Goal: Understand process/instructions: Learn about a topic

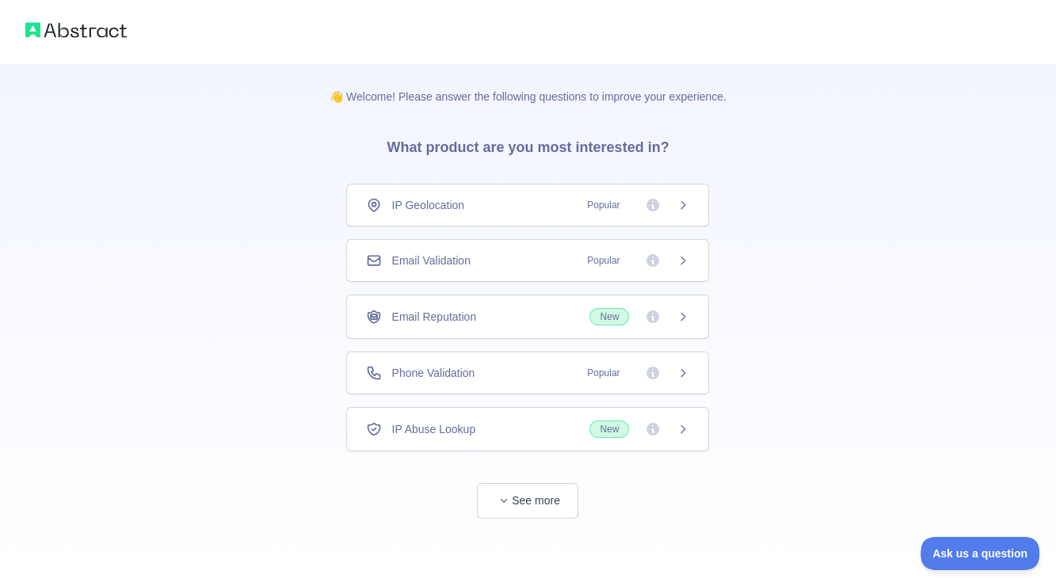
click at [514, 257] on div "Email Validation Popular" at bounding box center [527, 261] width 323 height 16
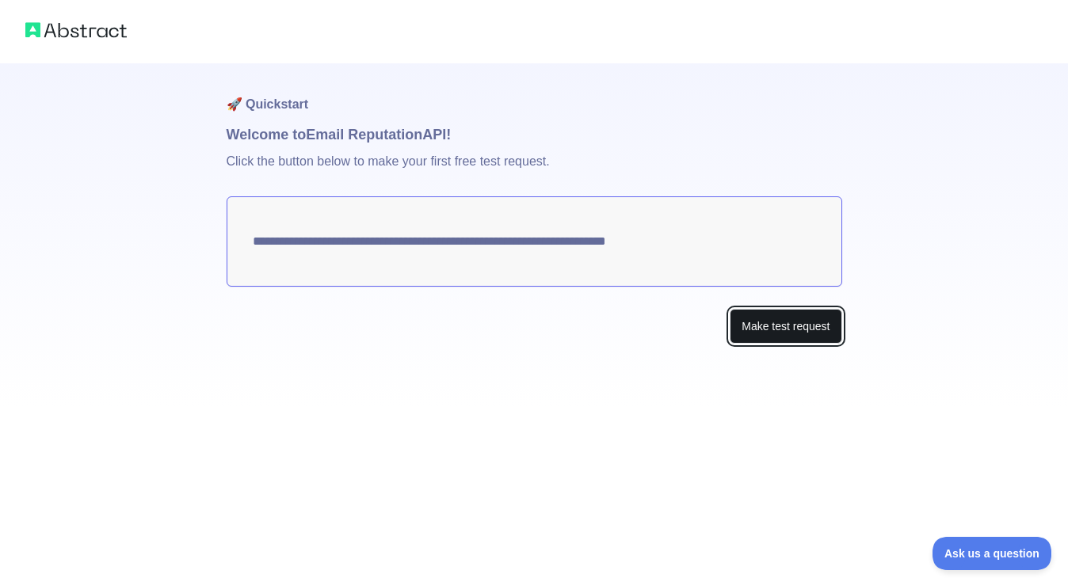
click at [767, 314] on button "Make test request" at bounding box center [786, 327] width 112 height 36
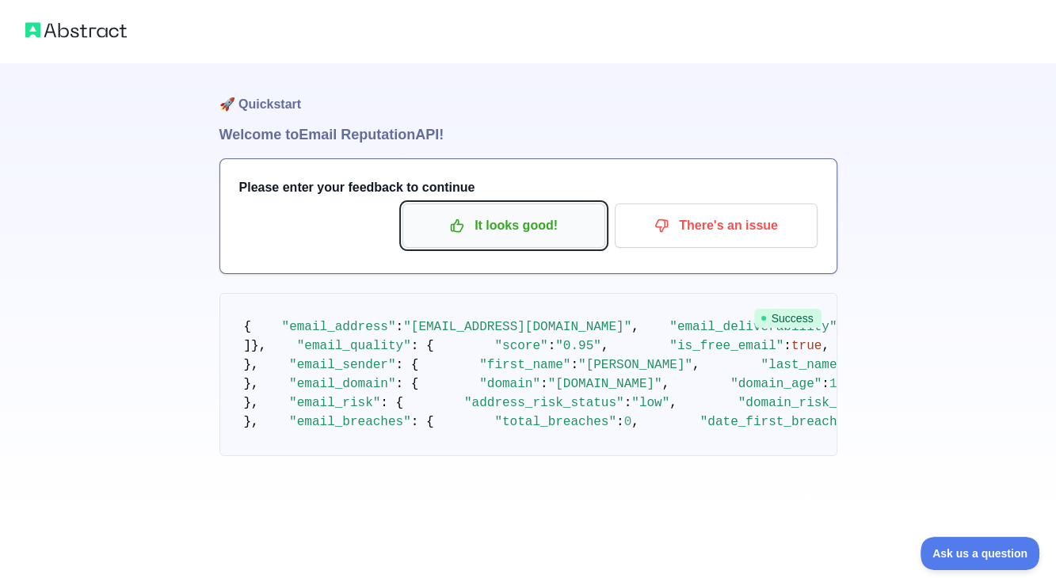
click at [501, 235] on p "It looks good!" at bounding box center [503, 225] width 179 height 27
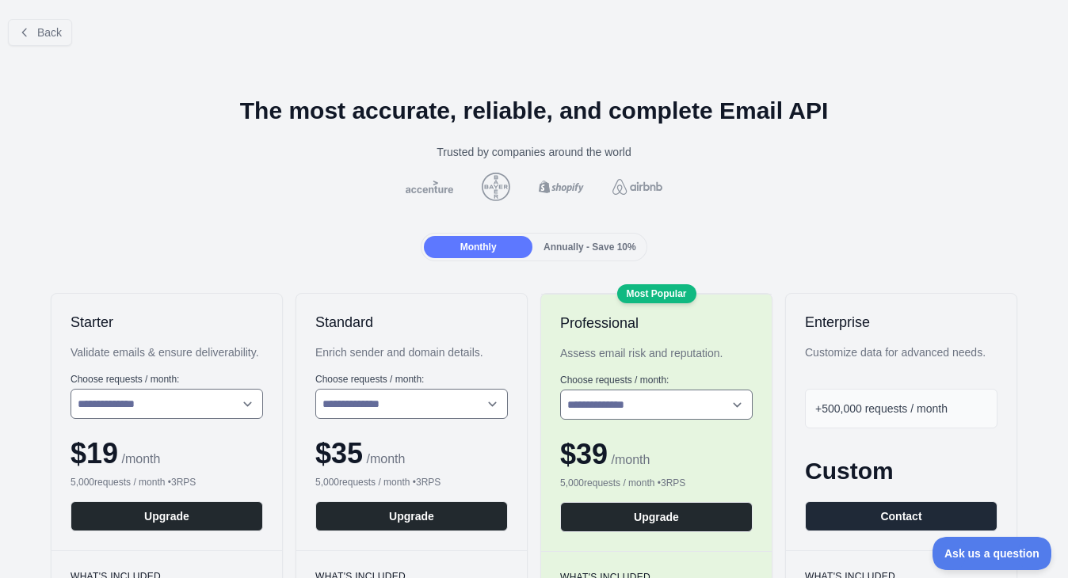
click at [33, 47] on div "Back" at bounding box center [534, 32] width 1068 height 52
click at [38, 40] on button "Back" at bounding box center [40, 32] width 64 height 27
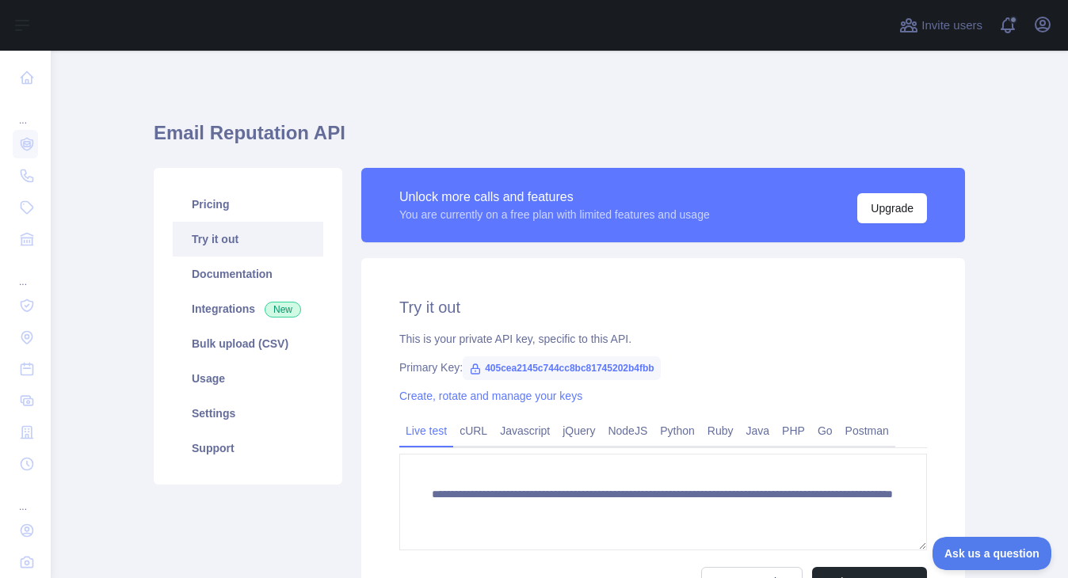
click at [29, 116] on div "... ... ..." at bounding box center [25, 326] width 51 height 653
click at [25, 121] on div "... ... ..." at bounding box center [25, 326] width 51 height 653
click at [21, 130] on link at bounding box center [25, 144] width 25 height 29
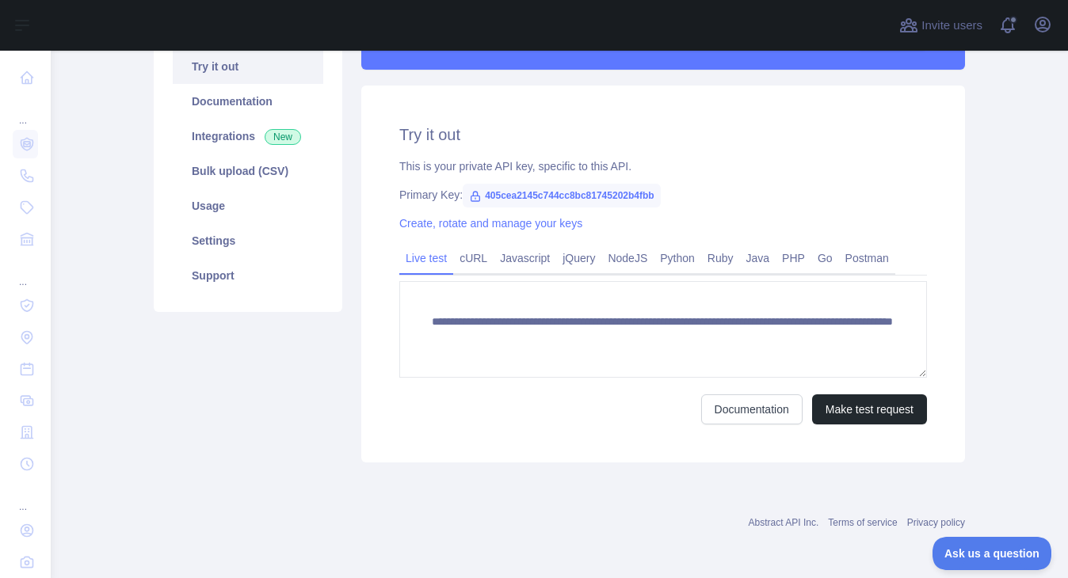
click at [618, 204] on span "405cea2145c744cc8bc81745202b4fbb" at bounding box center [562, 196] width 198 height 24
click at [618, 200] on span "405cea2145c744cc8bc81745202b4fbb" at bounding box center [562, 196] width 198 height 24
click at [620, 197] on span "405cea2145c744cc8bc81745202b4fbb" at bounding box center [562, 196] width 198 height 24
click at [616, 193] on span "405cea2145c744cc8bc81745202b4fbb" at bounding box center [562, 196] width 198 height 24
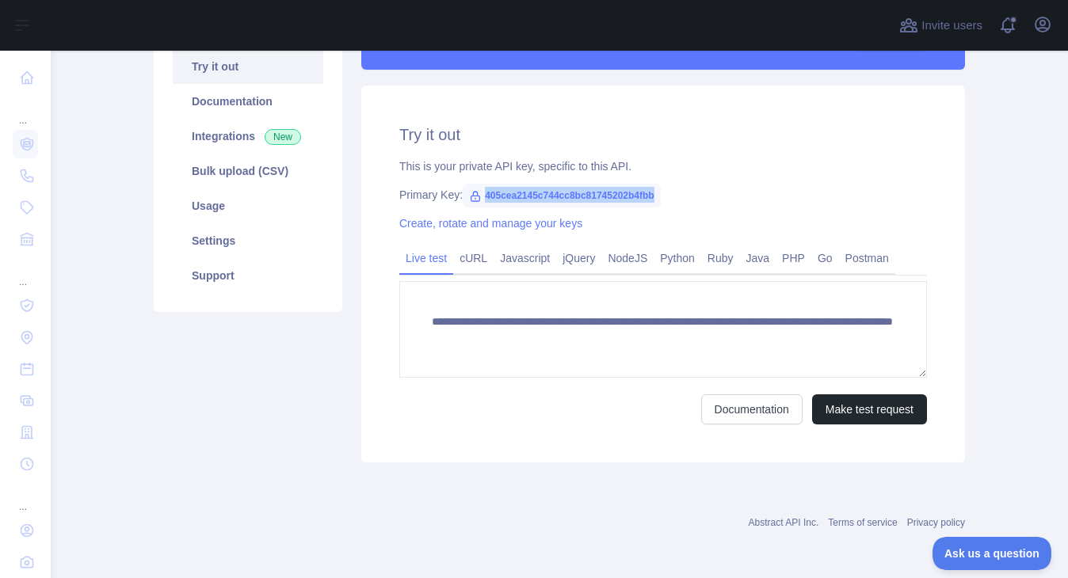
copy span "405cea2145c744cc8bc81745202b4fbb"
click at [882, 96] on div "**********" at bounding box center [663, 274] width 604 height 377
